Goal: Find specific page/section: Find specific page/section

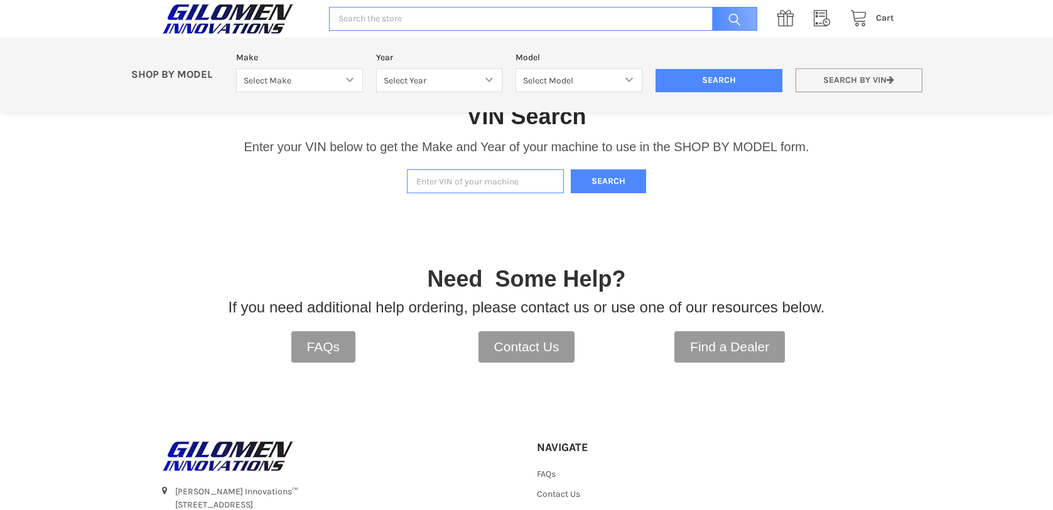
click at [922, 82] on link "Search by VIN" at bounding box center [858, 80] width 127 height 24
click at [497, 176] on input "Enter VIN of your machine" at bounding box center [485, 181] width 157 height 24
paste input "[US_VEHICLE_IDENTIFICATION_NUMBER]"
type input "[US_VEHICLE_IDENTIFICATION_NUMBER]"
click at [595, 185] on button "Search" at bounding box center [608, 181] width 75 height 24
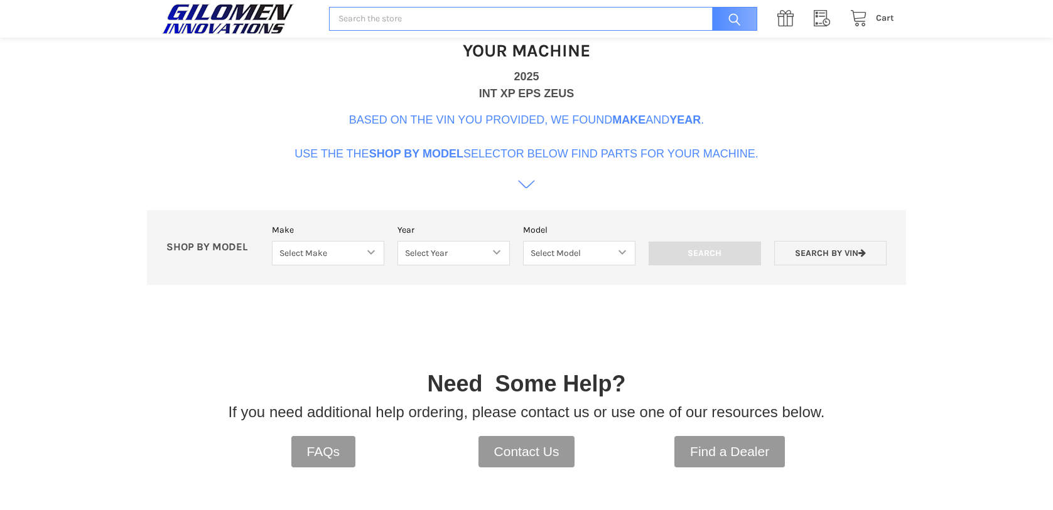
scroll to position [384, 0]
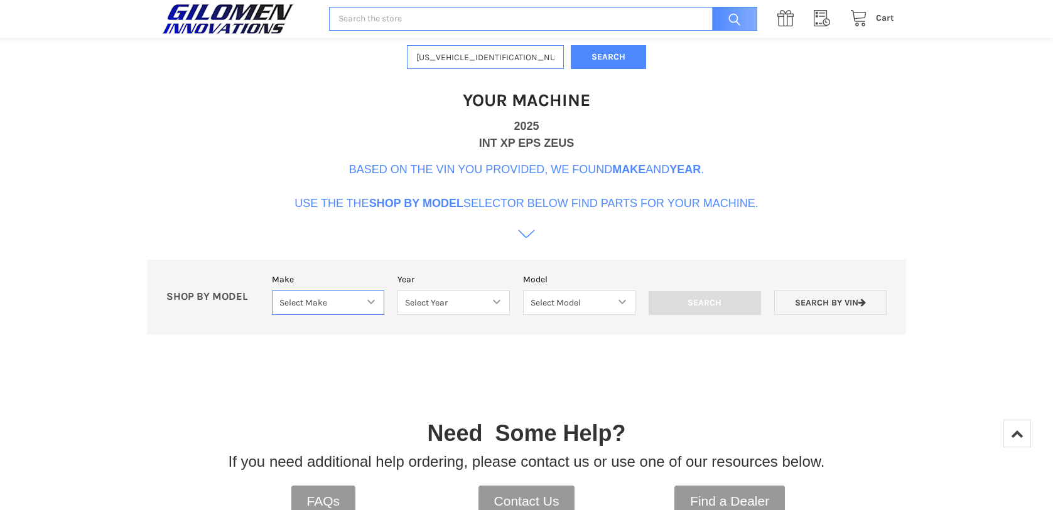
click at [296, 299] on select "Select Make Bobcat UTV Gravely UTV ACE 900 RANGER 570 Ranger 700 / 800 RANGER 9…" at bounding box center [328, 303] width 112 height 24
select select "330"
click at [272, 291] on select "Select Make Bobcat UTV Gravely UTV ACE 900 RANGER 570 Ranger 700 / 800 RANGER 9…" at bounding box center [328, 303] width 112 height 24
click at [469, 306] on select "Select Year [DATE] 2018 2019 2020 2021 2022 2023 2024 2025" at bounding box center [453, 303] width 112 height 24
select select "664"
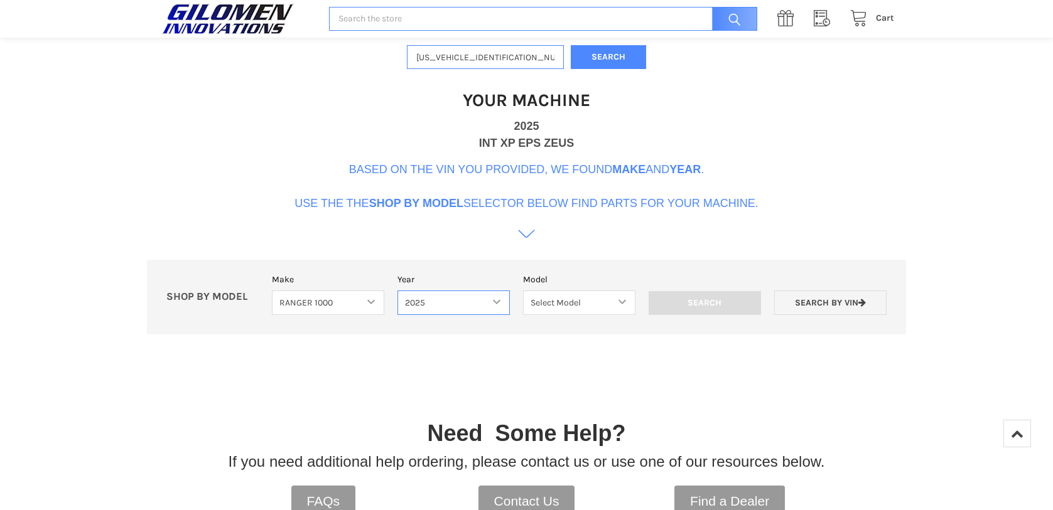
click at [397, 291] on select "Select Year [DATE] 2018 2019 2020 2021 2022 2023 2024 2025" at bounding box center [453, 303] width 112 height 24
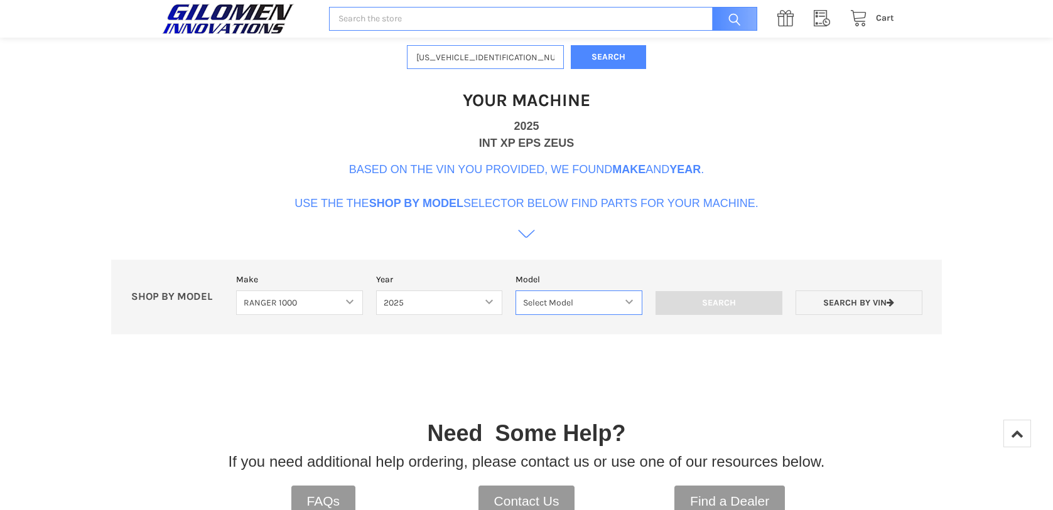
click at [564, 299] on select "Select Model Ranger 1000 Basic 61 HP SOHC Ranger 1000 Crew Basic 61 HP SOHC Ran…" at bounding box center [578, 303] width 127 height 24
